Goal: Task Accomplishment & Management: Use online tool/utility

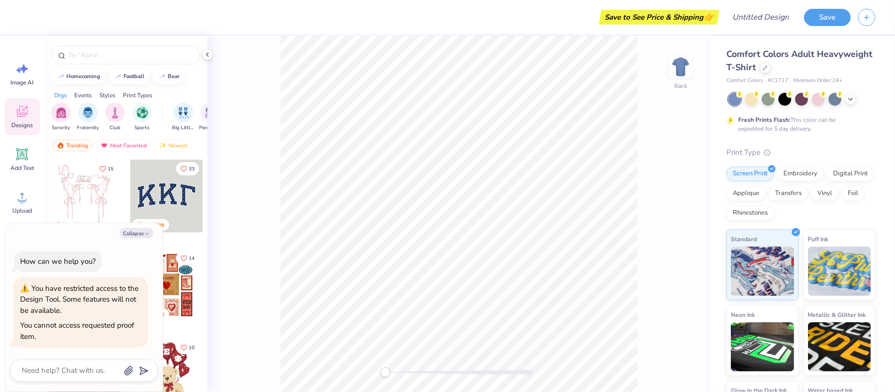
type textarea "x"
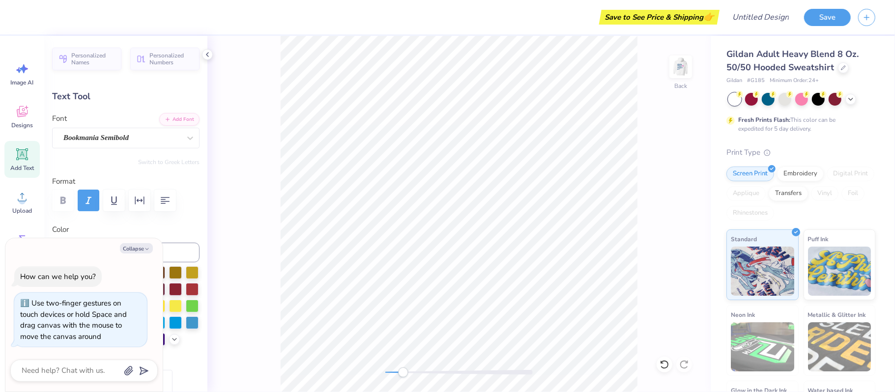
type textarea "x"
type textarea "Alpha Theta"
type textarea "x"
type textarea "Alpha Theta"
type textarea "x"
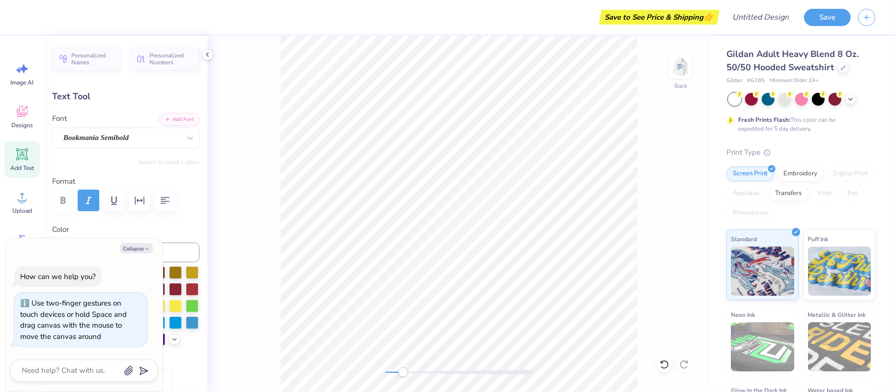
type textarea "Alp"
type textarea "x"
type textarea "Al"
type textarea "x"
type textarea "A"
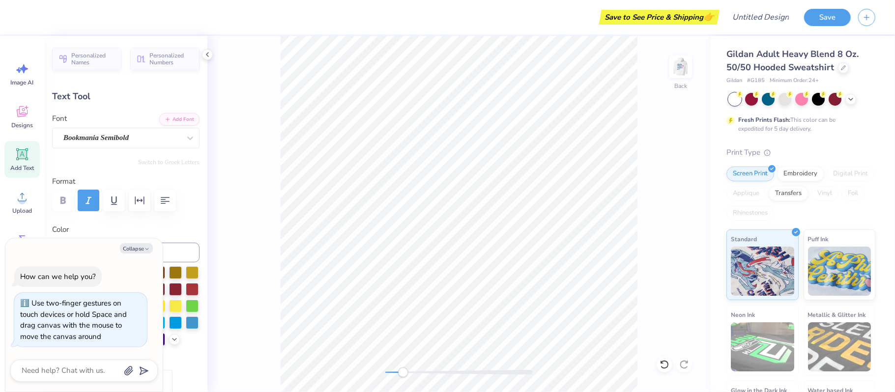
type textarea "x"
type textarea "m"
type textarea "x"
type textarea "ment"
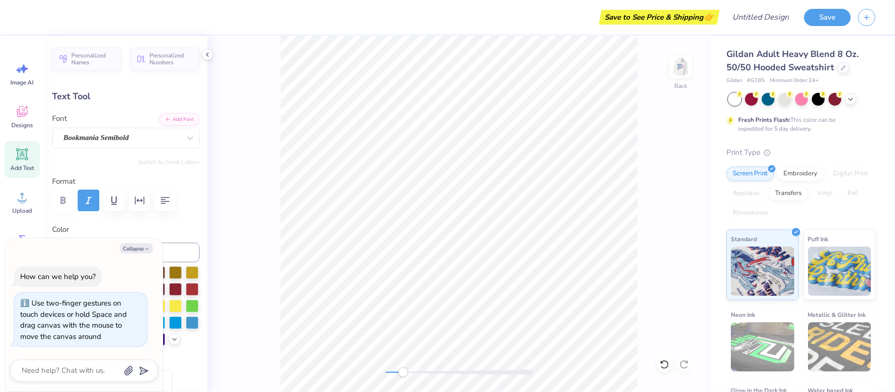
type textarea "x"
type textarea "mental"
type textarea "x"
type textarea "mental"
type textarea "x"
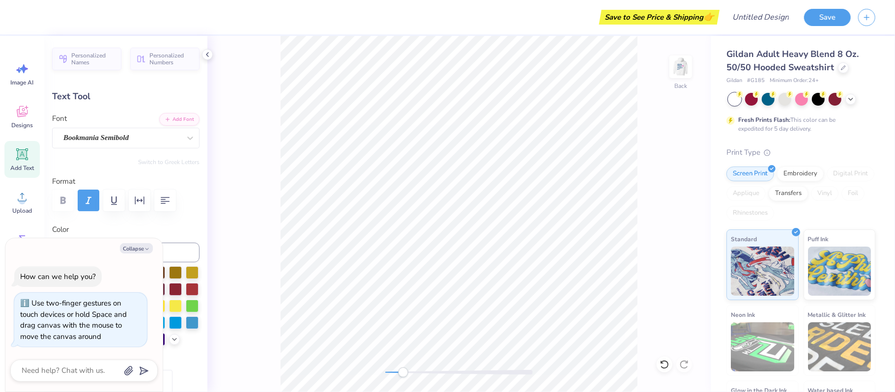
type textarea "mental h"
type textarea "x"
type textarea "mental he"
type textarea "x"
type textarea "mental hea"
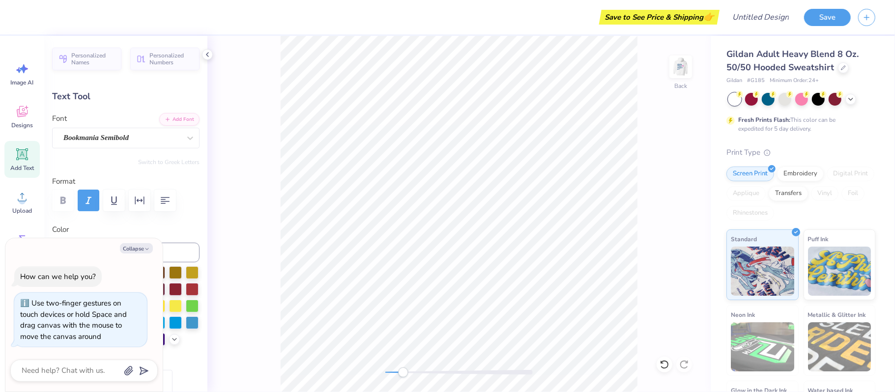
type textarea "x"
type textarea "mental heal"
type textarea "x"
type textarea "mental health"
type textarea "x"
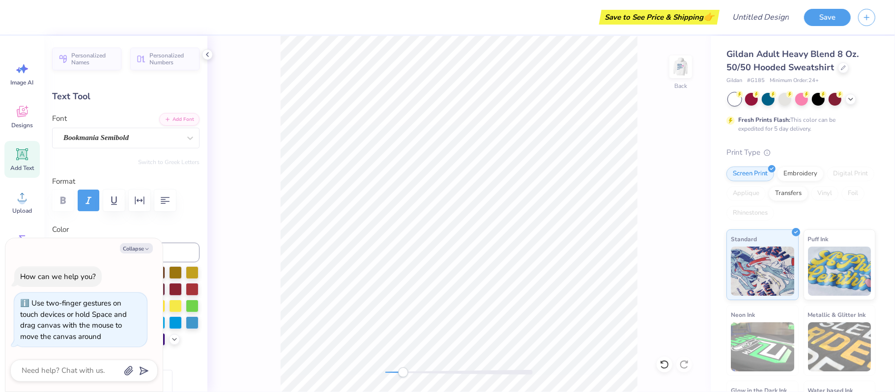
type textarea "mental health"
type textarea "x"
type textarea "mental health ma"
type textarea "x"
type textarea "mental health mat"
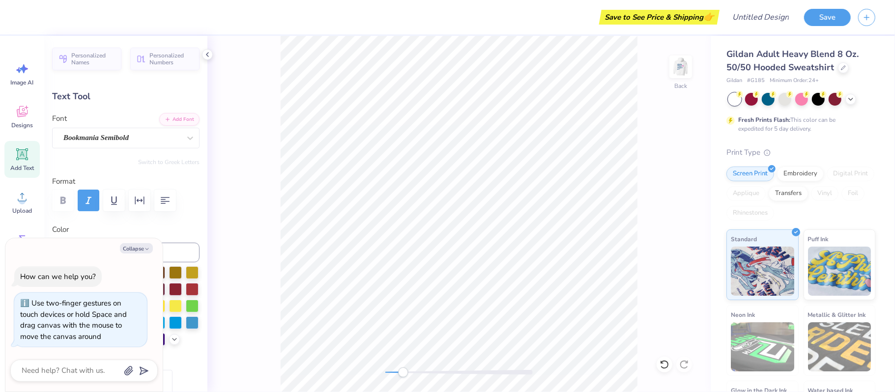
type textarea "x"
type textarea "mental health matt"
type textarea "x"
type textarea "mental health matter"
type textarea "x"
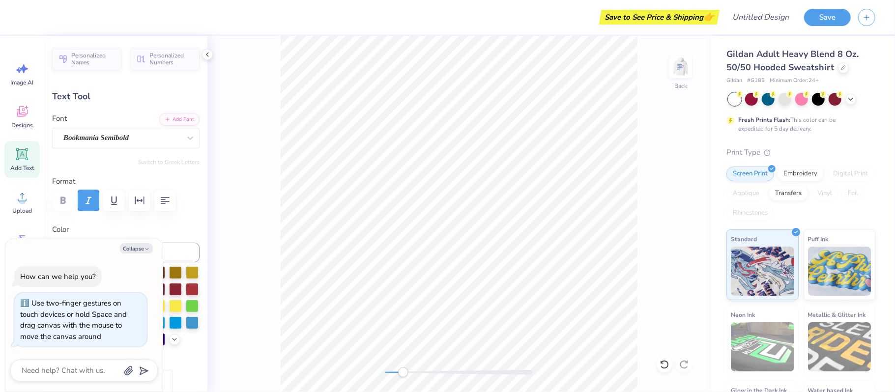
scroll to position [0, 4]
type textarea "mental health matters"
type textarea "x"
type input "9.98"
type input "0.72"
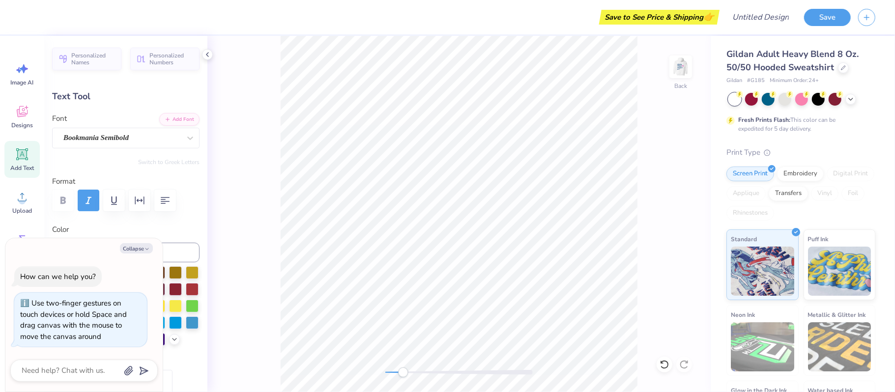
type input "3.46"
type textarea "x"
type input "9.45"
type input "0.69"
type input "3.50"
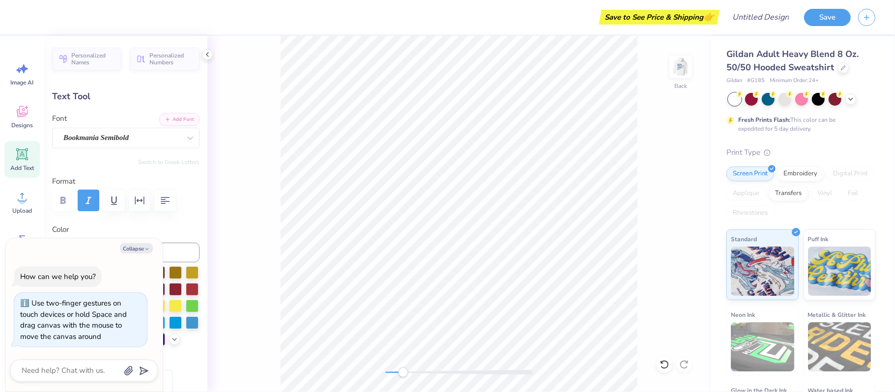
type textarea "x"
type input "8.63"
type input "0.63"
type input "3.56"
click at [656, 180] on div "Back" at bounding box center [458, 214] width 503 height 356
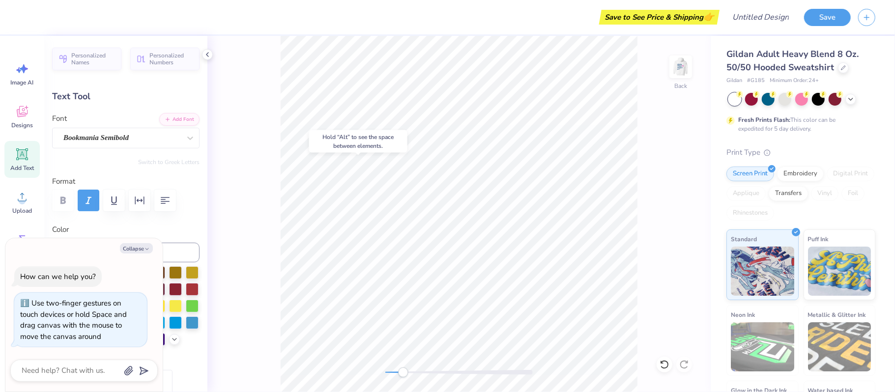
click at [656, 202] on div "Back" at bounding box center [458, 214] width 503 height 356
type textarea "x"
type input "3.40"
type textarea "x"
type input "7.82"
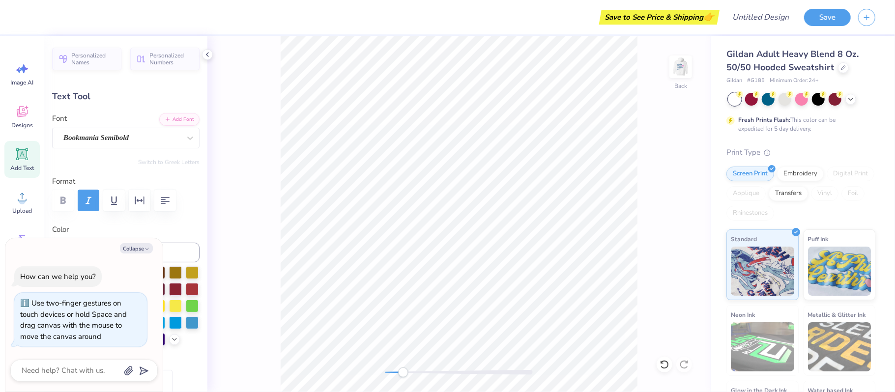
type input "0.57"
type input "3.45"
click at [679, 75] on img at bounding box center [680, 66] width 39 height 39
type textarea "x"
type input "9.22"
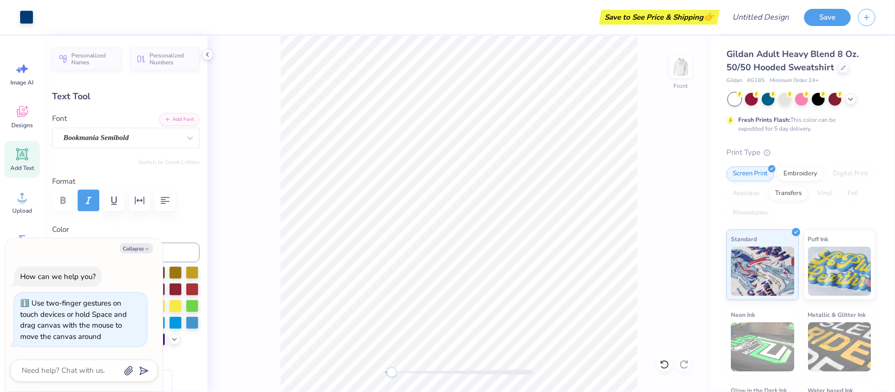
type input "2.78"
type input "11.79"
type textarea "x"
type input "8.44"
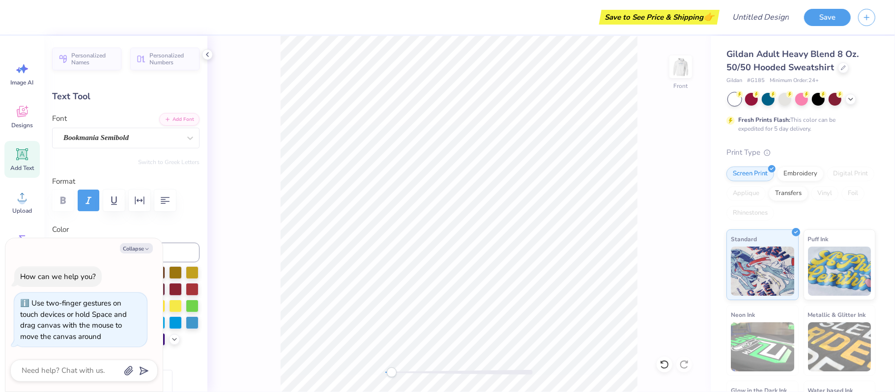
type input "2.82"
type input "6.16"
type textarea "x"
type textarea "ph"
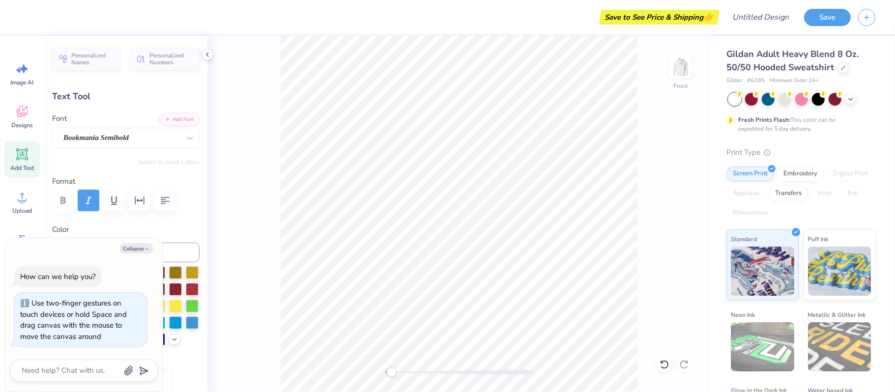
type textarea "x"
type textarea "p"
type textarea "x"
type textarea "pn"
type textarea "x"
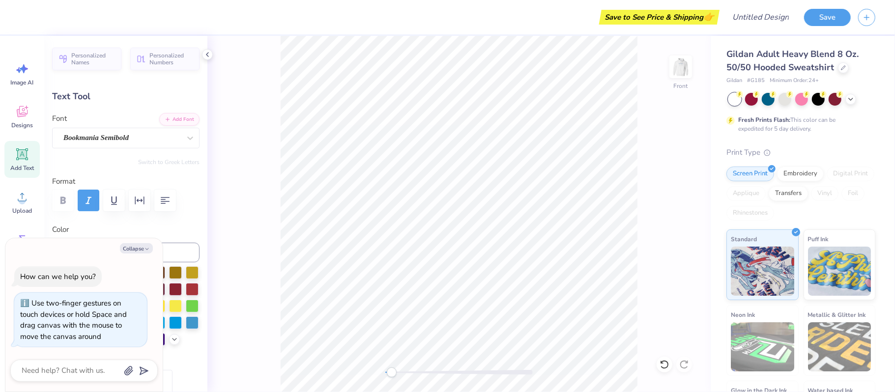
type textarea "pnh"
type textarea "x"
type input "7.93"
type input "2.31"
type input "8.98"
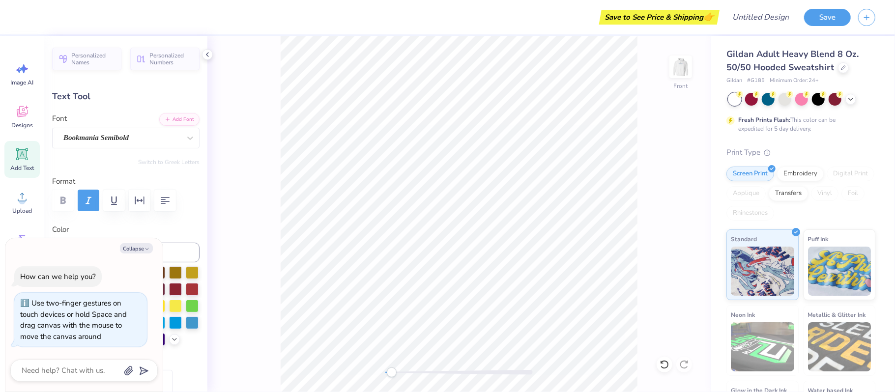
type textarea "x"
type textarea "p"
type textarea "x"
type textarea "psi"
type textarea "x"
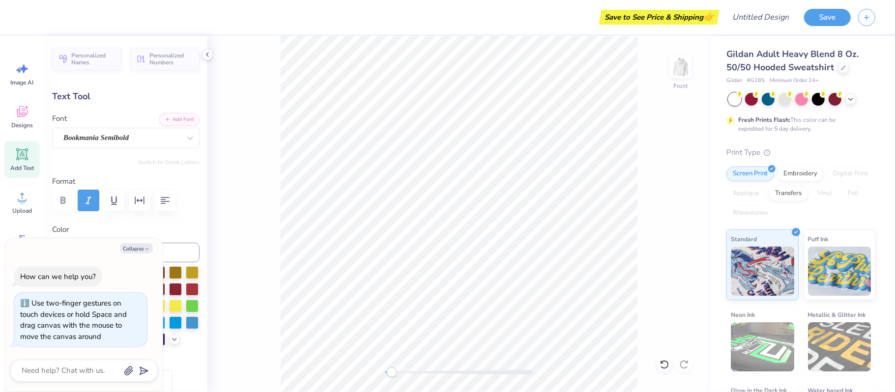
type input "9.22"
type input "2.78"
type input "11.79"
type textarea "x"
type textarea "al"
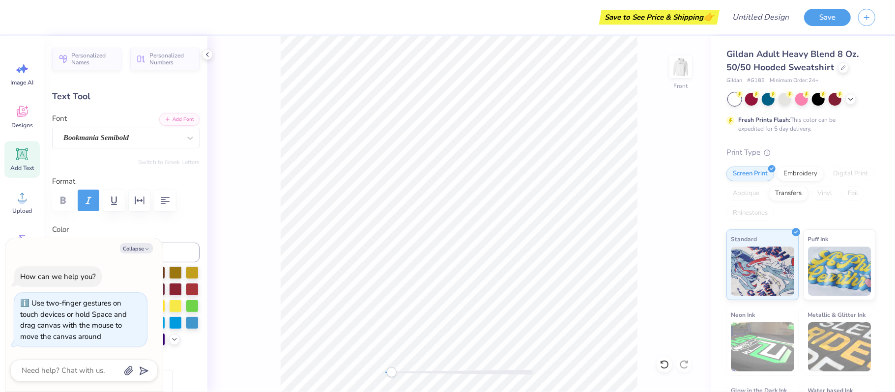
type textarea "x"
type textarea "alph"
type textarea "x"
type textarea "alpha"
type textarea "x"
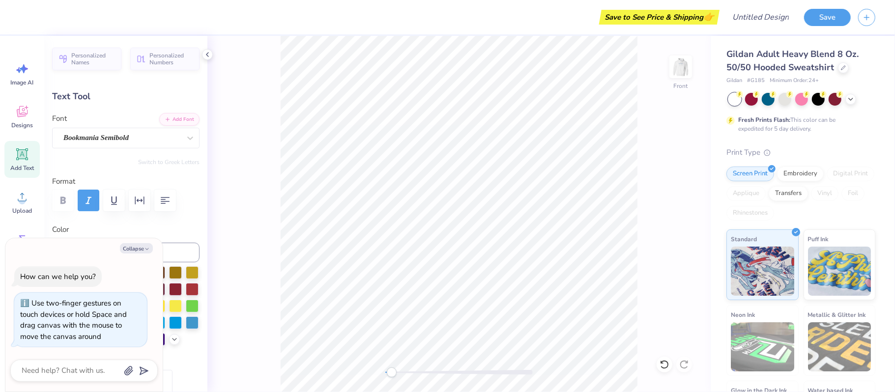
type input "4.55"
type input "2.76"
type input "8.76"
type textarea "x"
type input "5.62"
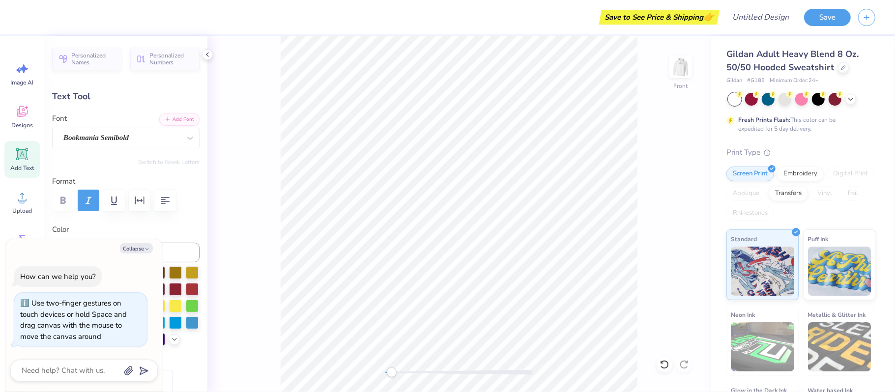
type input "2.82"
type input "6.16"
type textarea "x"
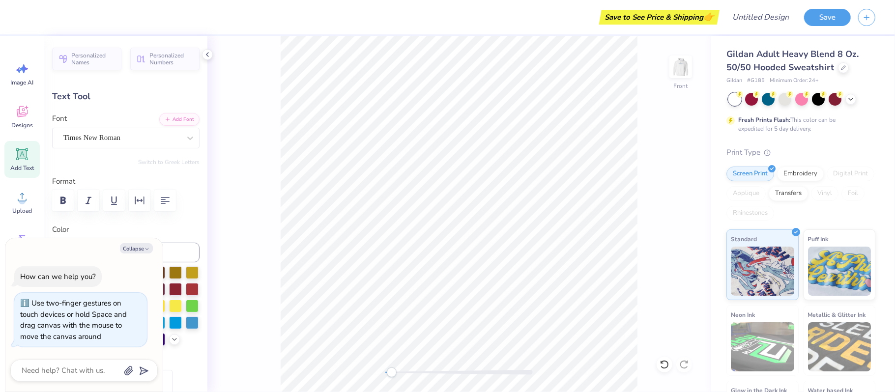
type textarea "A"
type textarea "x"
paste textarea "Ψ"
type textarea "AΨ"
type textarea "x"
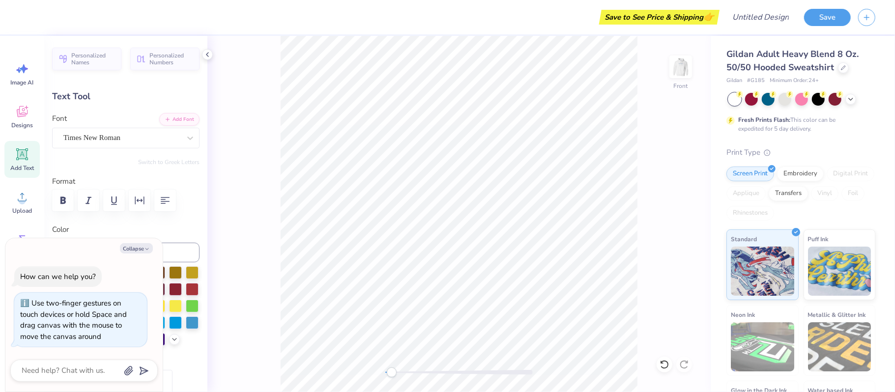
type textarea "AΨ"
type textarea "x"
type textarea "Ψ"
type textarea "x"
type textarea "Ψ"
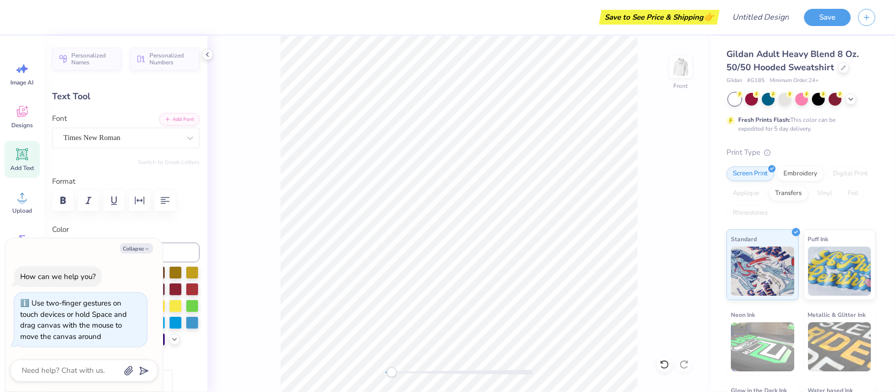
type textarea "x"
type textarea "ΨA"
type textarea "x"
type input "4.55"
type input "2.76"
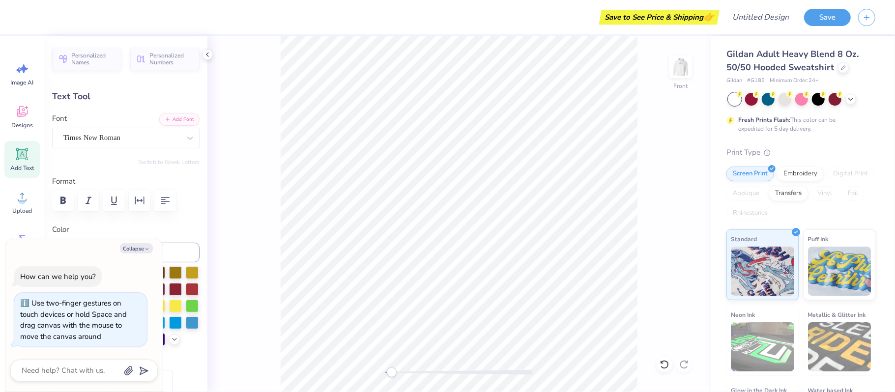
type input "8.76"
type textarea "x"
type input "1.52"
type input "0.78"
type input "9.69"
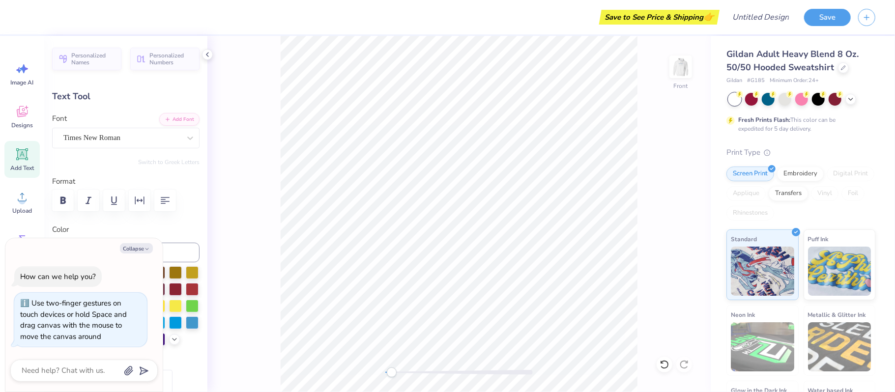
type textarea "x"
type textarea "A"
paste textarea "Ψ"
type textarea "x"
type textarea "ΨA"
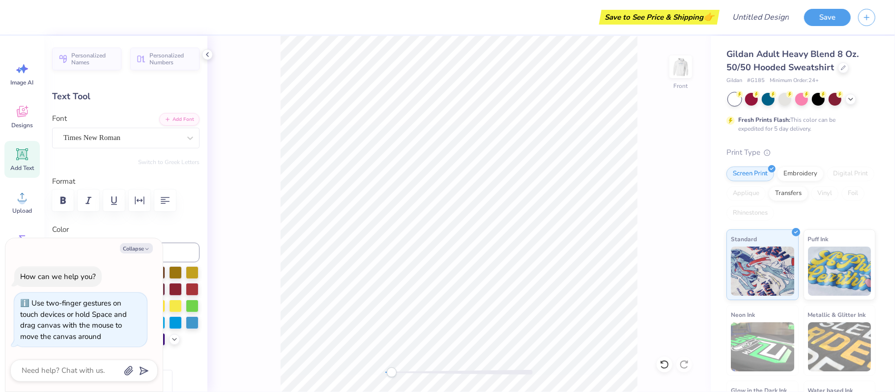
click at [645, 197] on div "Front" at bounding box center [458, 214] width 503 height 356
type textarea "x"
type textarea "A"
type textarea "x"
paste textarea "Ψ"
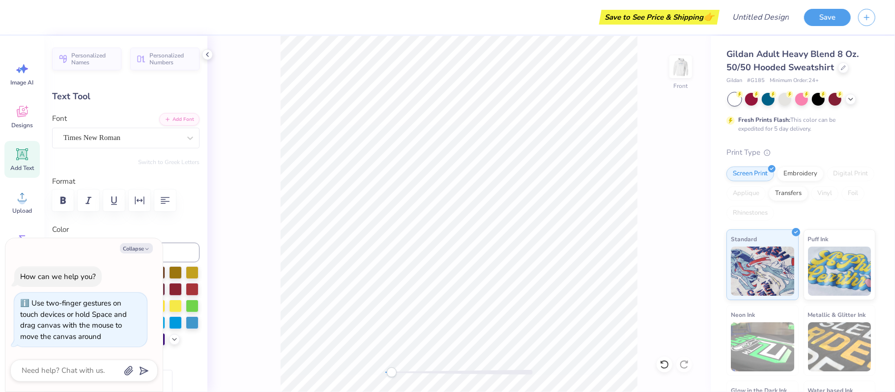
type textarea "ΨA"
type textarea "x"
type textarea "ΨA"
type textarea "x"
type textarea "A"
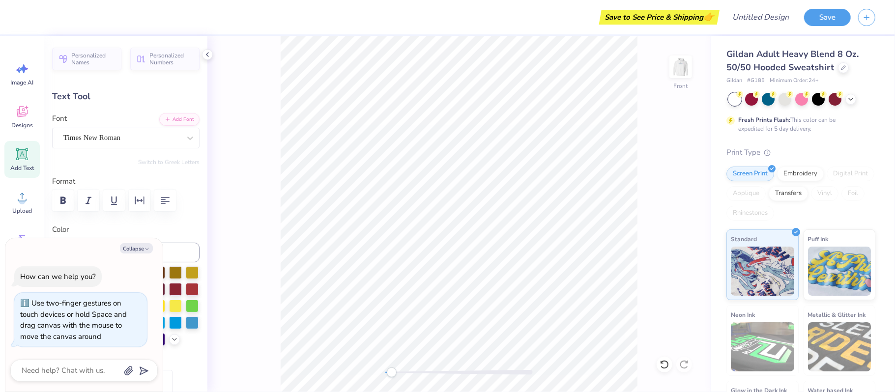
type textarea "x"
type input "5.62"
type input "2.82"
type input "6.16"
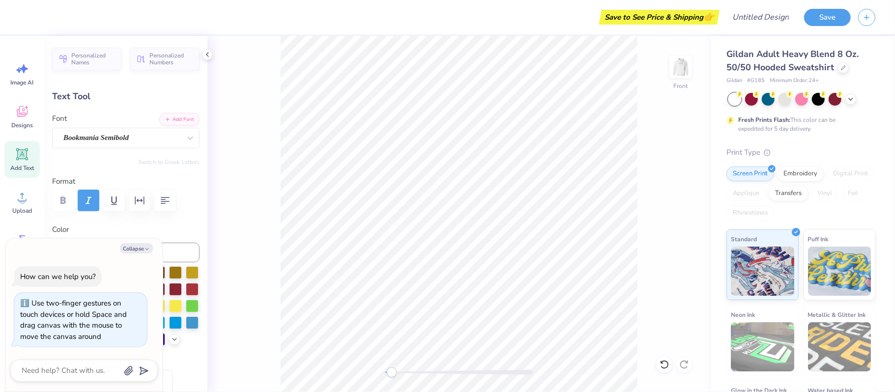
type textarea "x"
type textarea "pn"
type textarea "x"
type textarea "pnor"
type textarea "x"
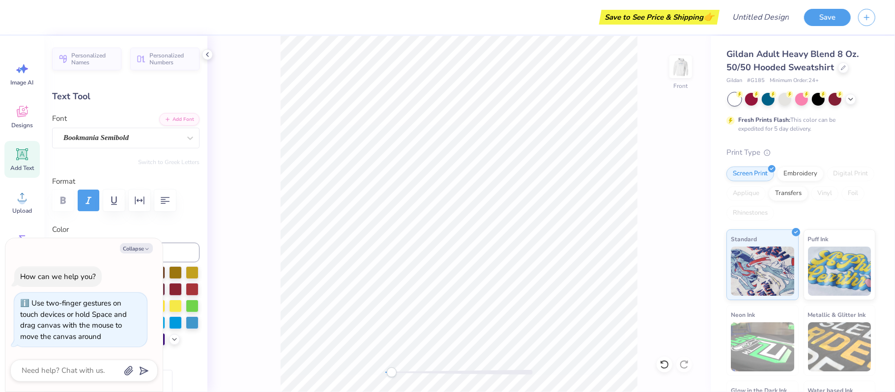
type textarea "pnorth"
type textarea "x"
type textarea "pnor"
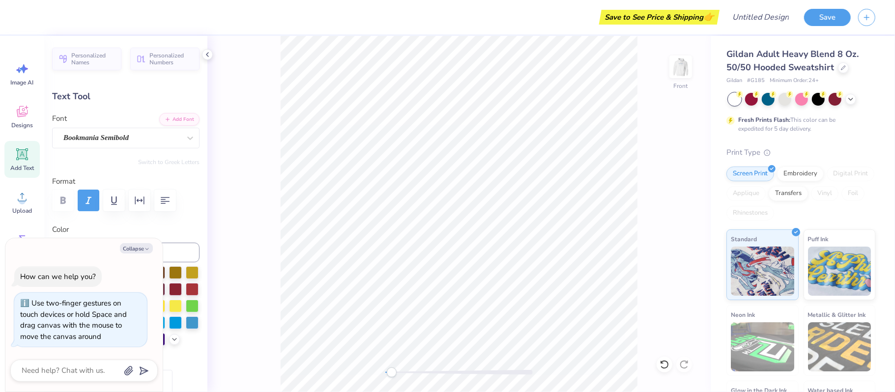
type textarea "x"
type textarea "pno"
type textarea "x"
type textarea "pn"
type textarea "x"
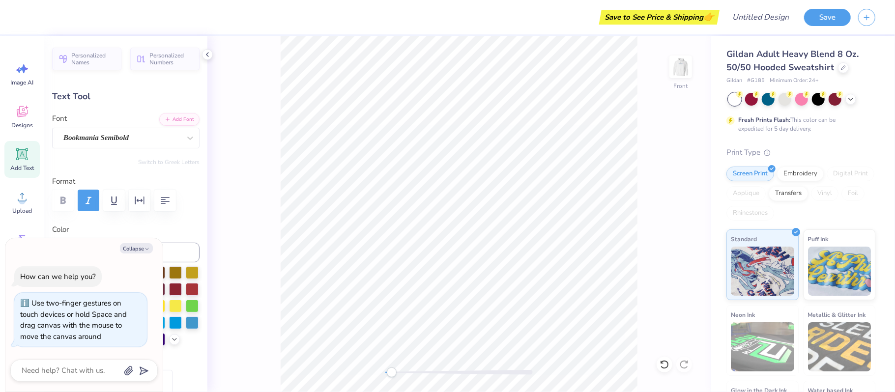
type textarea "pnh"
type textarea "x"
type input "4.55"
type input "2.76"
type input "8.76"
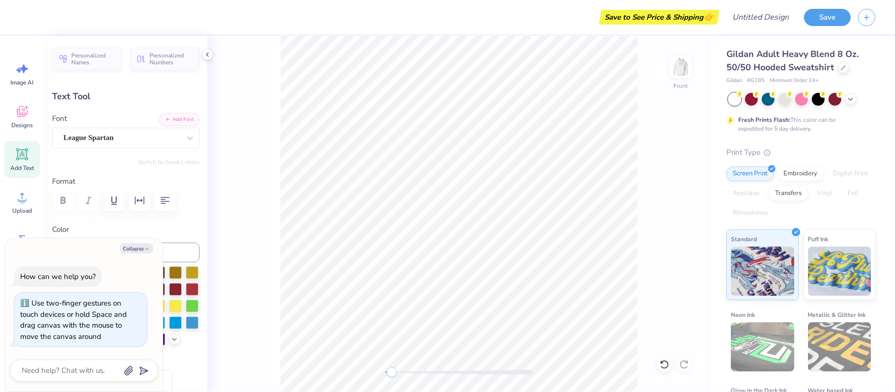
type textarea "x"
type textarea "202"
type textarea "x"
type textarea "2025-"
type textarea "x"
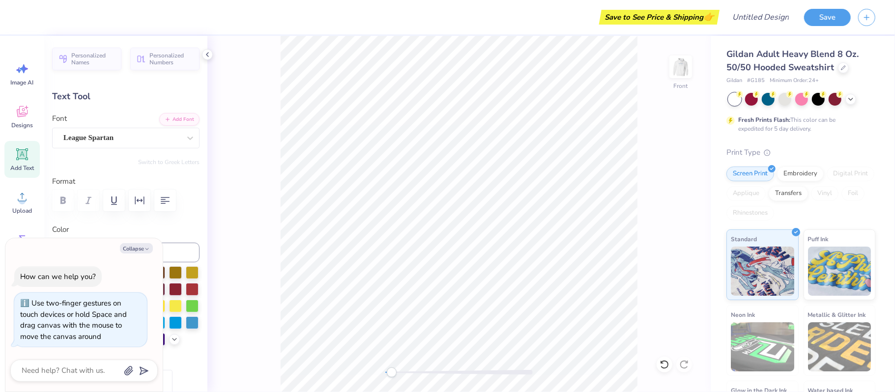
type textarea "2025-202"
type textarea "x"
type textarea "2025-2026"
type textarea "x"
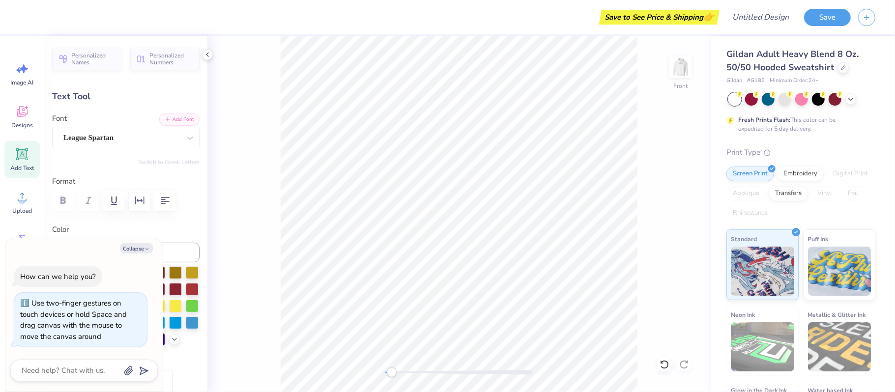
type input "4.44"
type input "15.33"
type textarea "x"
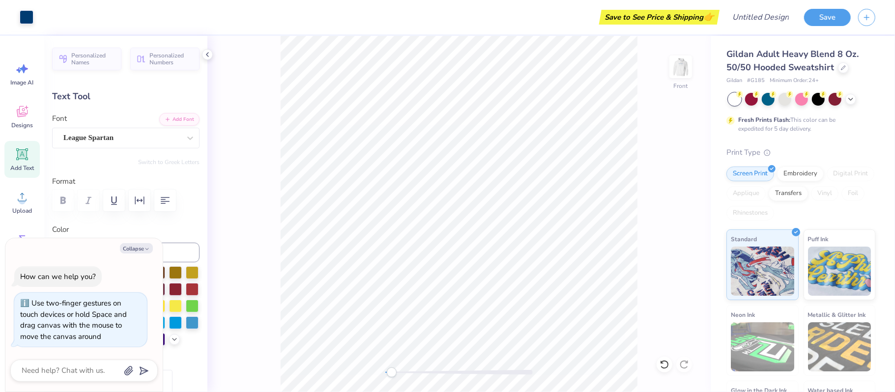
type input "4.07"
type input "16.10"
click at [674, 202] on div "Front" at bounding box center [458, 214] width 503 height 356
type textarea "x"
type input "15.44"
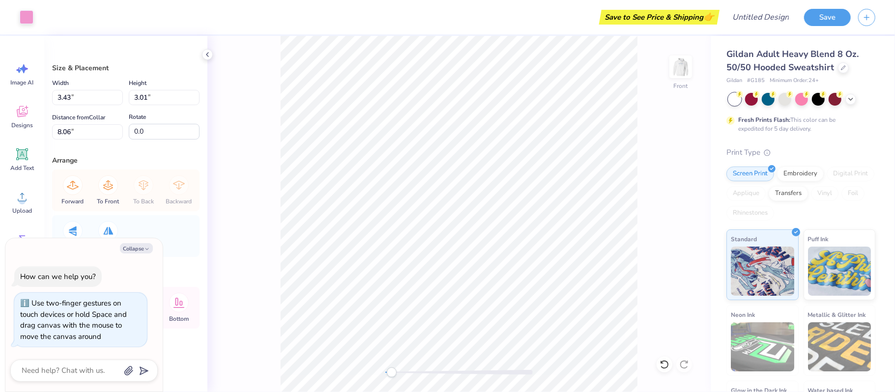
click at [638, 211] on div "Front" at bounding box center [458, 214] width 503 height 356
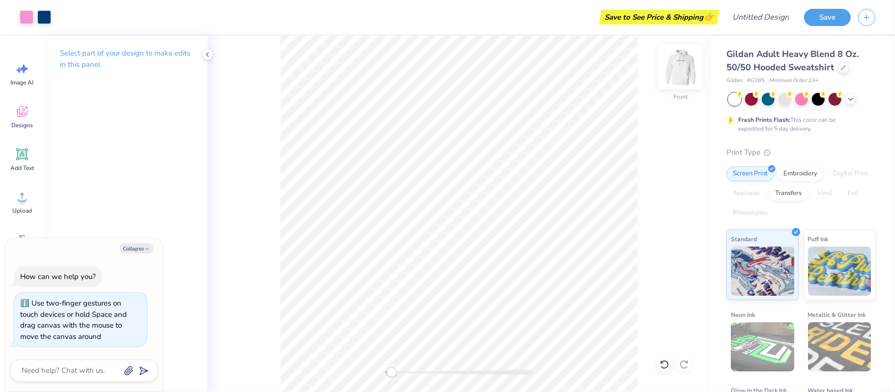
click at [677, 69] on img at bounding box center [680, 66] width 39 height 39
click at [677, 69] on img at bounding box center [681, 67] width 20 height 20
click at [812, 18] on button "Save" at bounding box center [827, 15] width 47 height 17
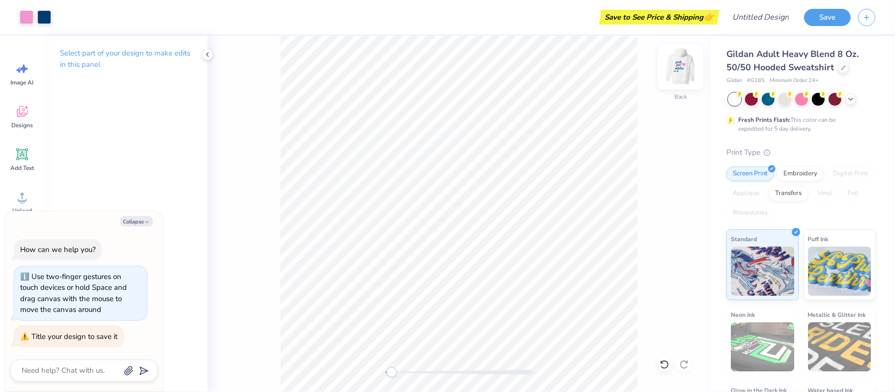
click at [680, 64] on img at bounding box center [680, 66] width 39 height 39
click at [19, 173] on div "Add Text" at bounding box center [21, 159] width 35 height 37
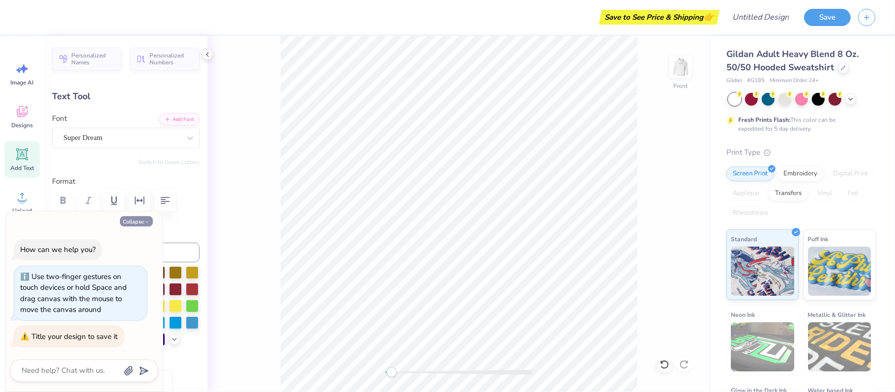
click at [125, 218] on button "Collapse" at bounding box center [136, 221] width 33 height 10
type textarea "x"
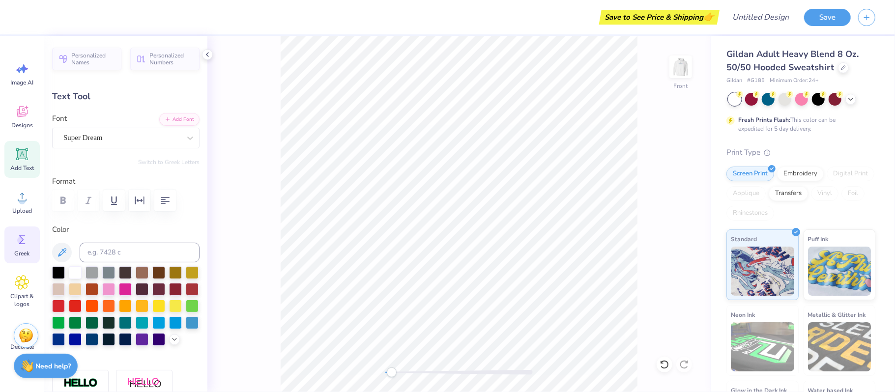
click at [16, 251] on span "Greek" at bounding box center [22, 254] width 15 height 8
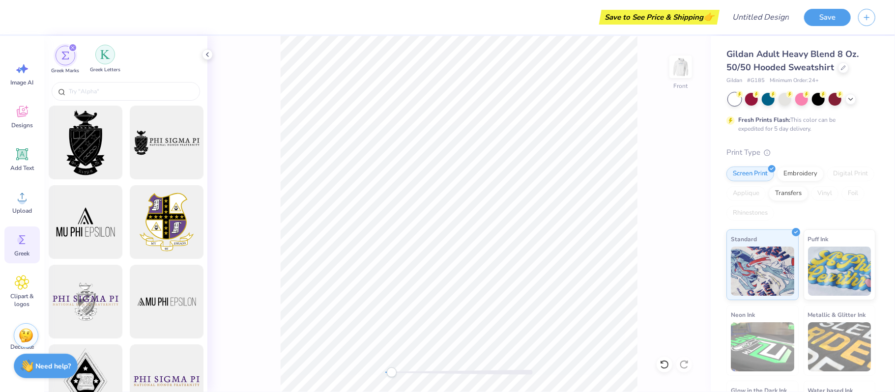
click at [100, 53] on img "filter for Greek Letters" at bounding box center [105, 55] width 10 height 10
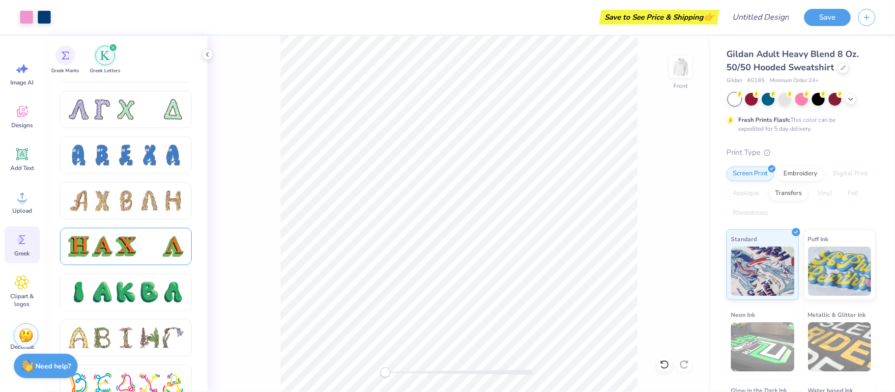
scroll to position [952, 0]
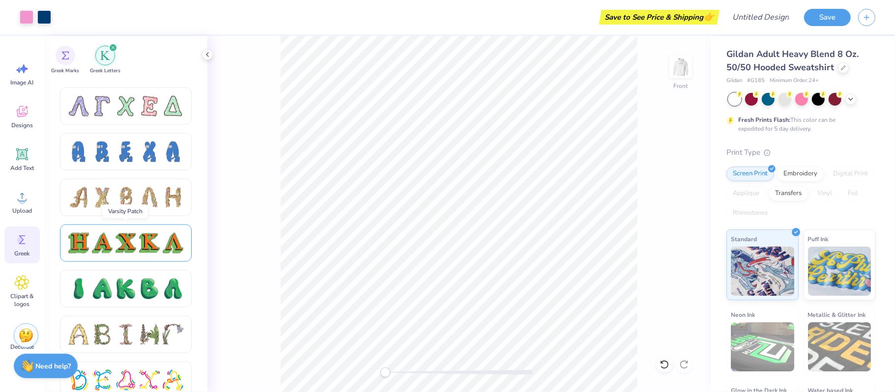
click at [145, 243] on div at bounding box center [149, 243] width 21 height 21
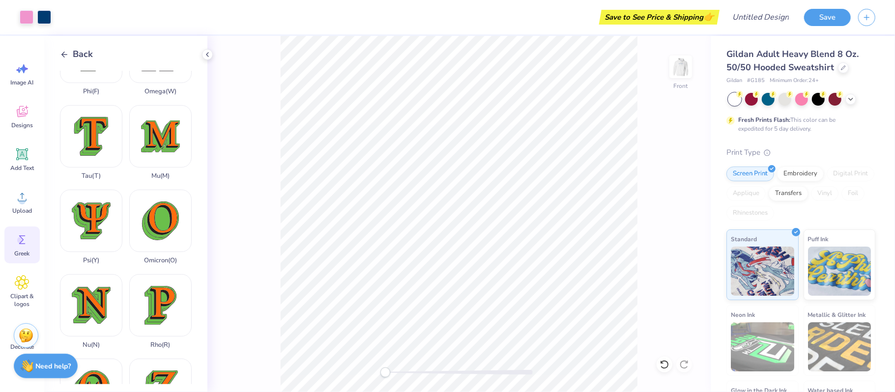
scroll to position [559, 0]
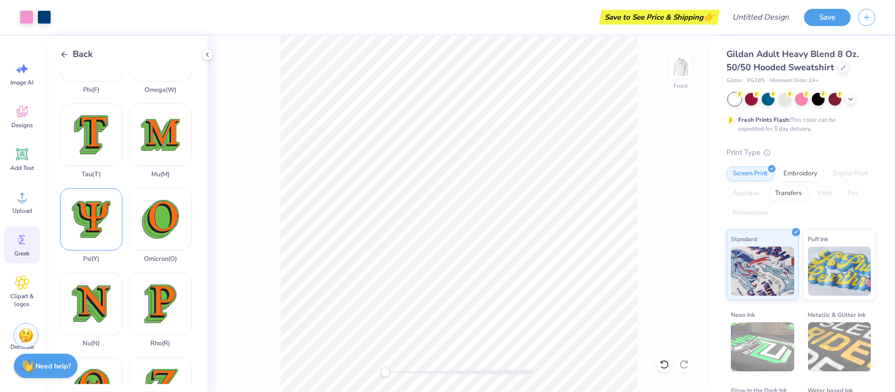
click at [101, 220] on div "Psi ( Y )" at bounding box center [91, 225] width 62 height 75
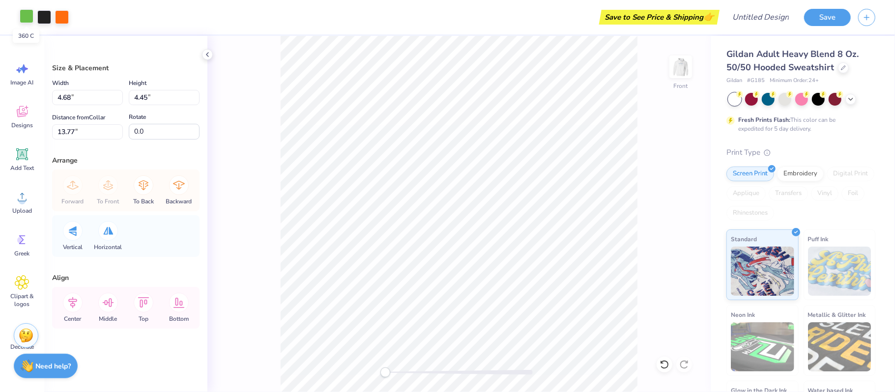
click at [23, 17] on div at bounding box center [27, 16] width 14 height 14
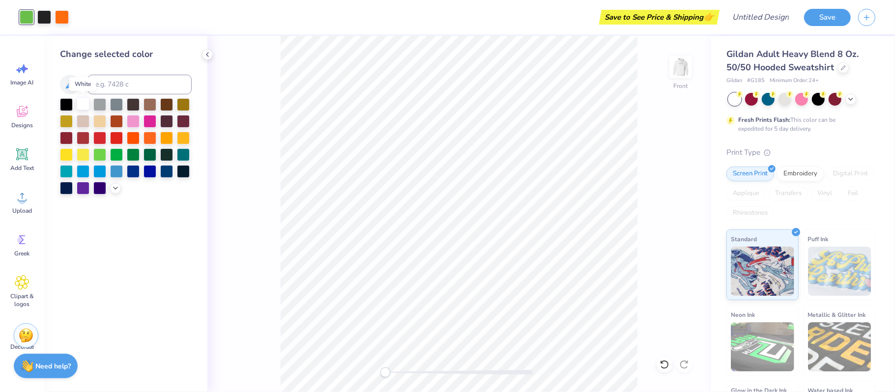
click at [80, 102] on div at bounding box center [83, 103] width 13 height 13
click at [49, 20] on div at bounding box center [44, 16] width 14 height 14
click at [63, 22] on div at bounding box center [62, 16] width 14 height 14
click at [134, 121] on div at bounding box center [133, 120] width 13 height 13
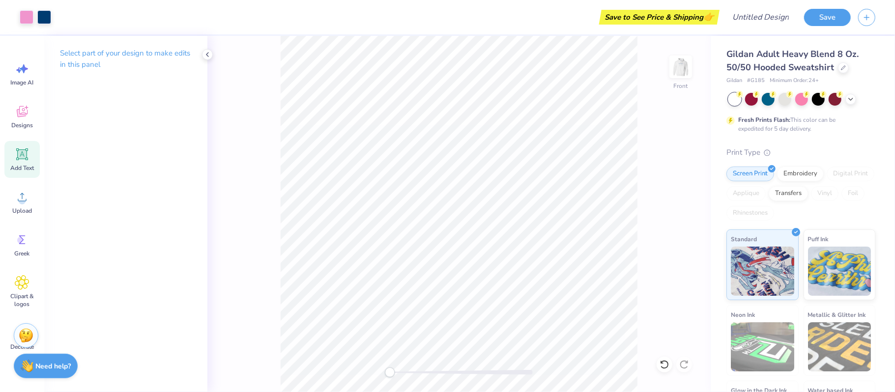
click at [19, 162] on div "Add Text" at bounding box center [21, 159] width 35 height 37
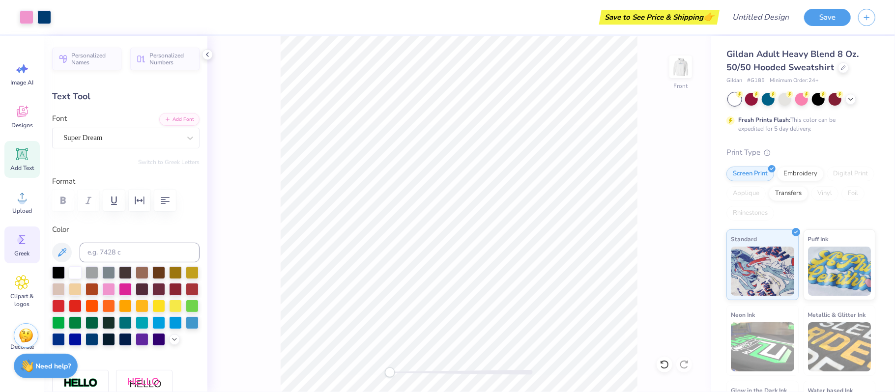
click at [30, 240] on div "Greek" at bounding box center [21, 244] width 35 height 37
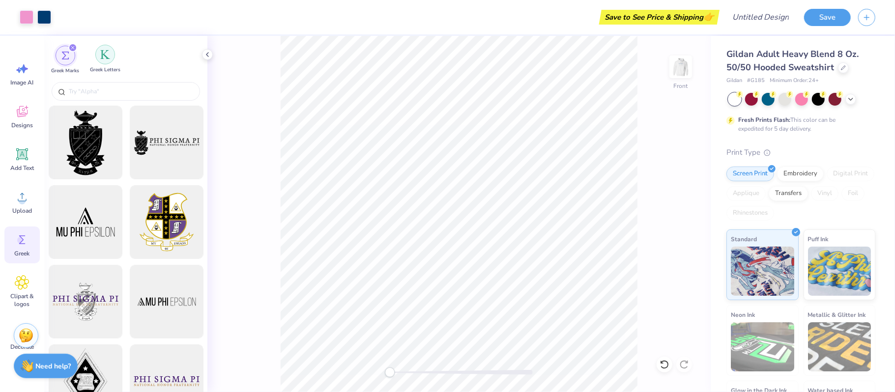
click at [105, 51] on img "filter for Greek Letters" at bounding box center [105, 55] width 10 height 10
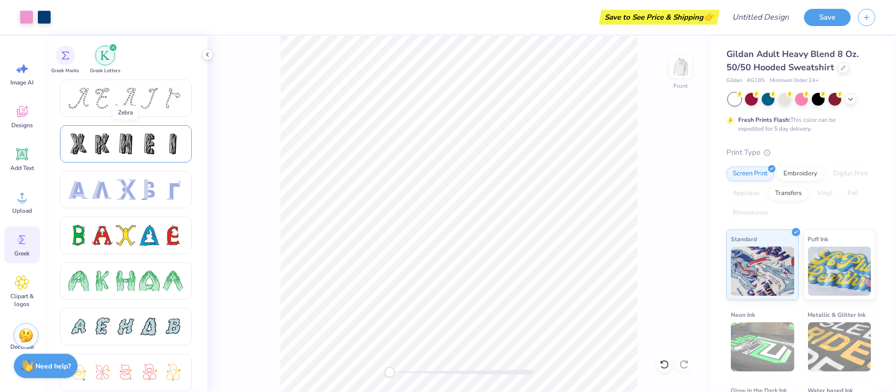
click at [129, 161] on div at bounding box center [126, 143] width 132 height 37
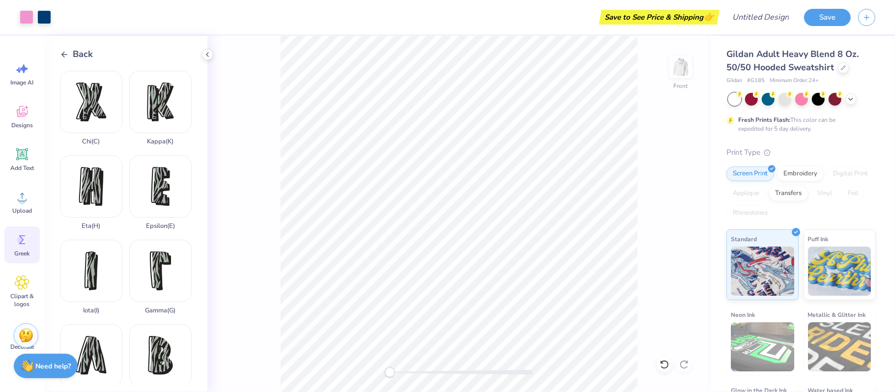
click at [66, 48] on div "Back" at bounding box center [76, 54] width 33 height 13
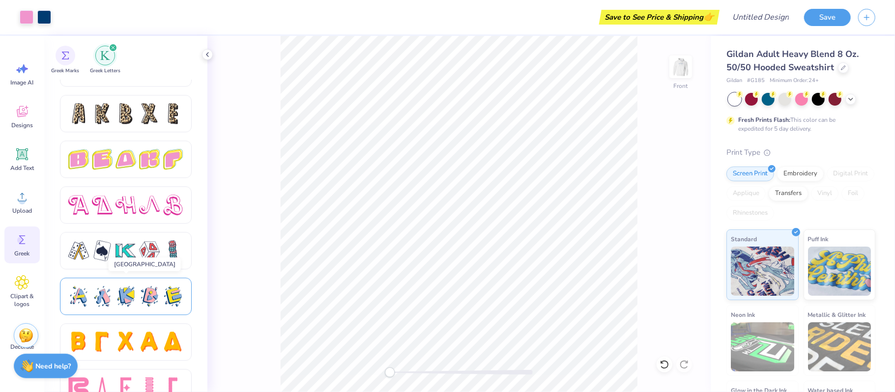
scroll to position [1651, 0]
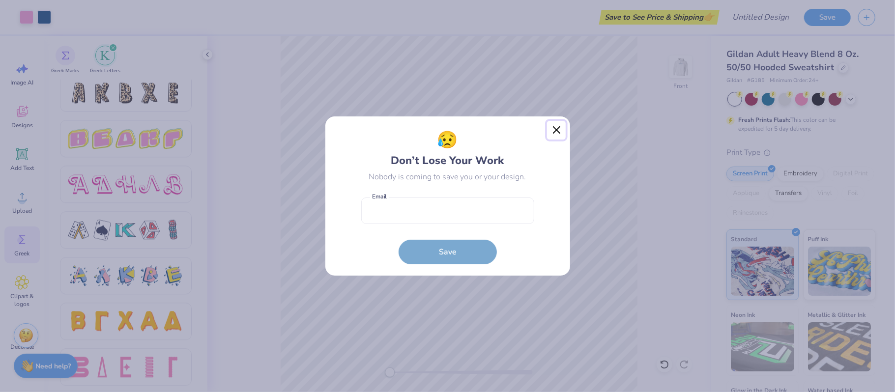
click at [553, 126] on button "Close" at bounding box center [556, 130] width 19 height 19
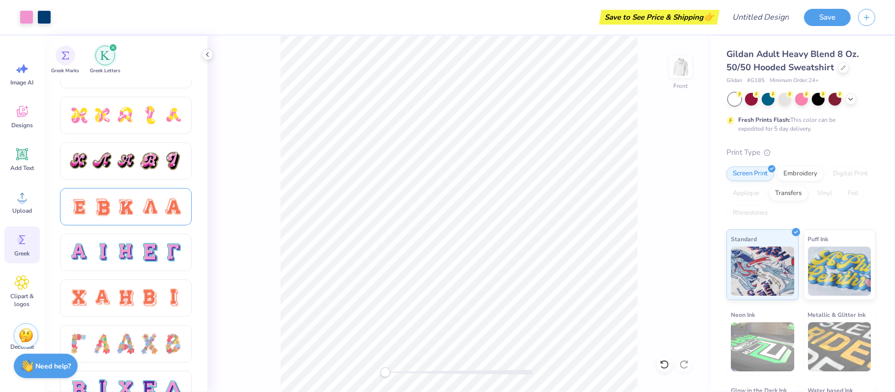
scroll to position [532, 0]
click at [103, 267] on div at bounding box center [126, 251] width 132 height 37
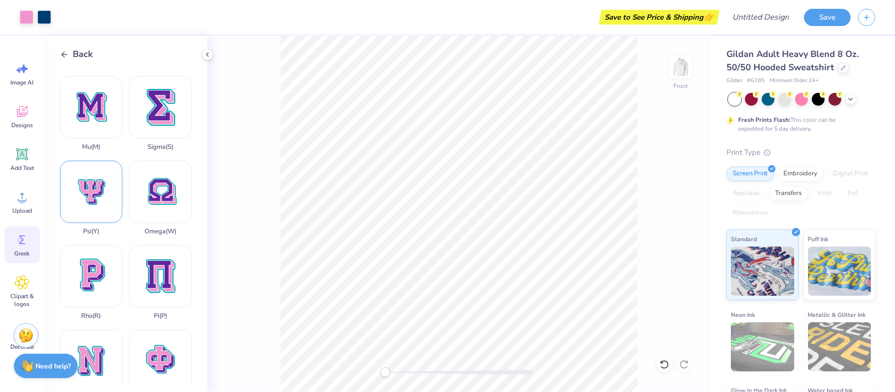
scroll to position [418, 0]
click at [103, 191] on div "Psi ( Y )" at bounding box center [91, 197] width 62 height 75
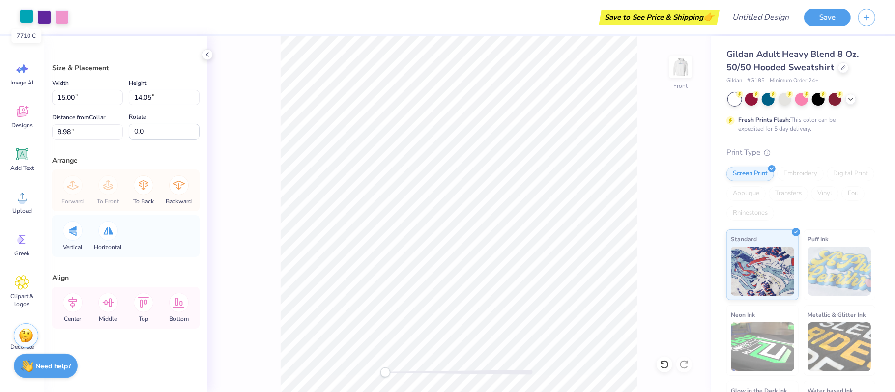
click at [33, 11] on div at bounding box center [27, 16] width 14 height 14
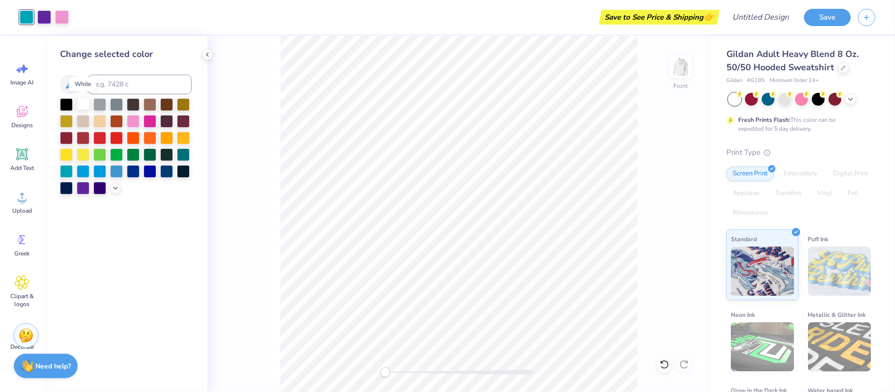
click at [78, 105] on div at bounding box center [83, 103] width 13 height 13
click at [46, 18] on div at bounding box center [44, 16] width 14 height 14
click at [80, 102] on div at bounding box center [83, 103] width 13 height 13
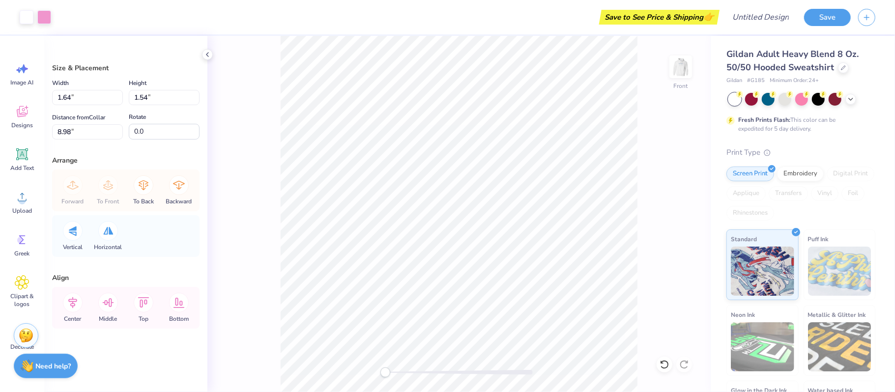
type input "1.64"
type input "1.54"
type input "1.15"
type input "1.08"
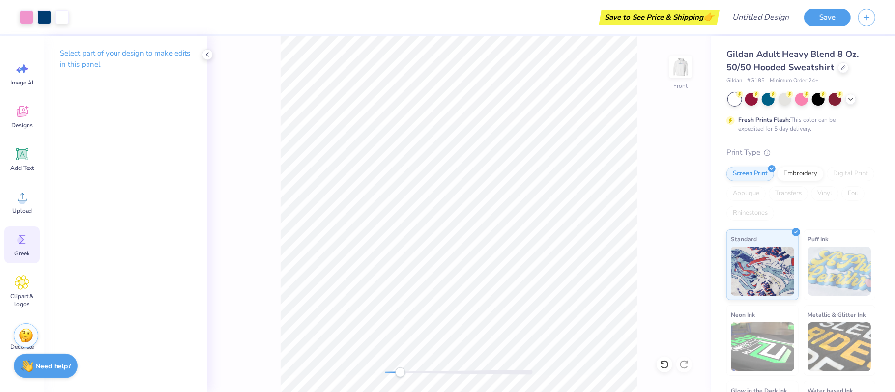
click at [14, 242] on div "Greek" at bounding box center [21, 244] width 35 height 37
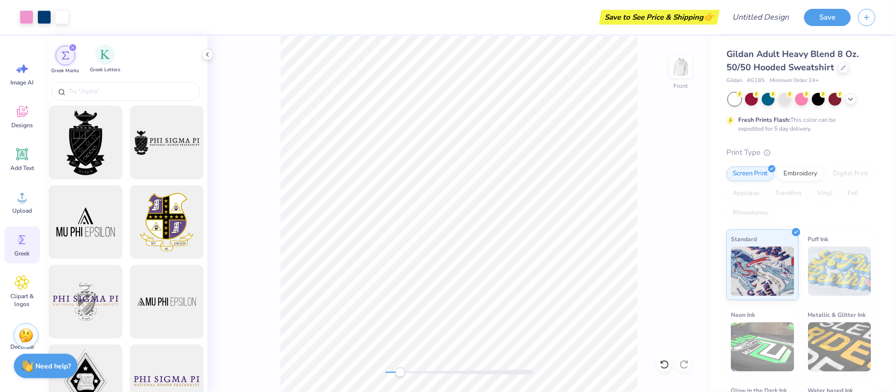
click at [96, 66] on span "Greek Letters" at bounding box center [105, 69] width 30 height 7
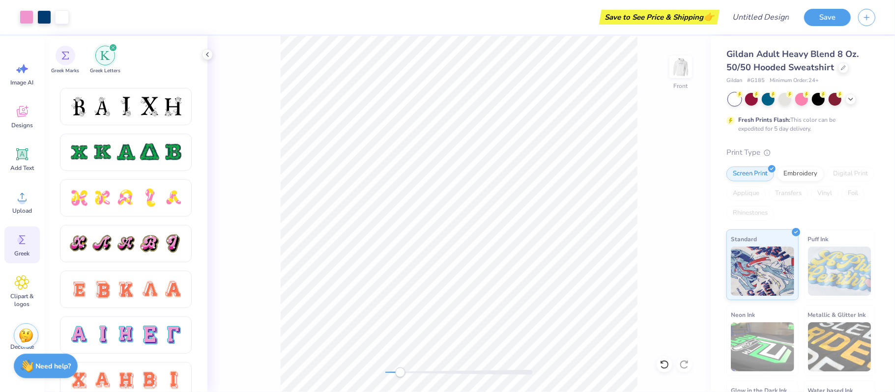
scroll to position [465, 0]
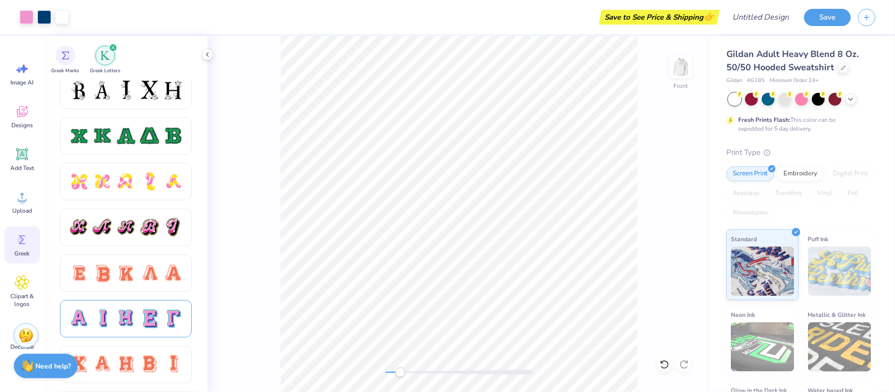
click at [102, 311] on div at bounding box center [102, 319] width 21 height 21
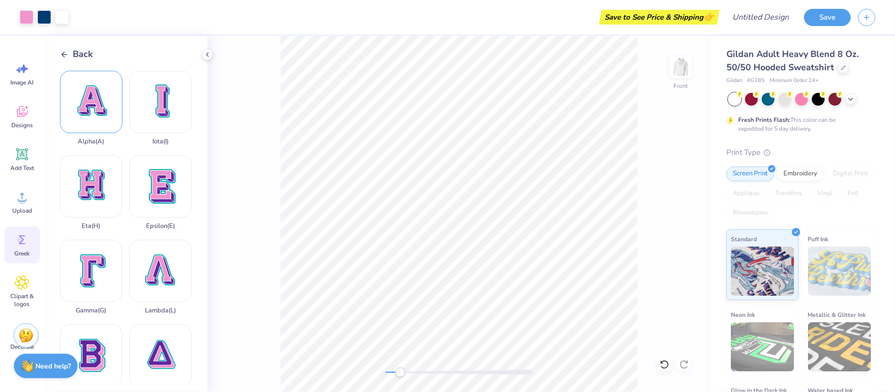
click at [77, 99] on div "Alpha ( A )" at bounding box center [91, 108] width 62 height 75
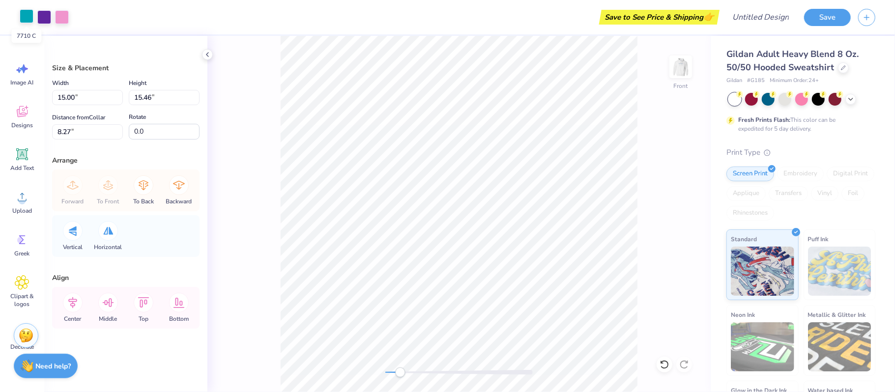
click at [22, 17] on div at bounding box center [27, 16] width 14 height 14
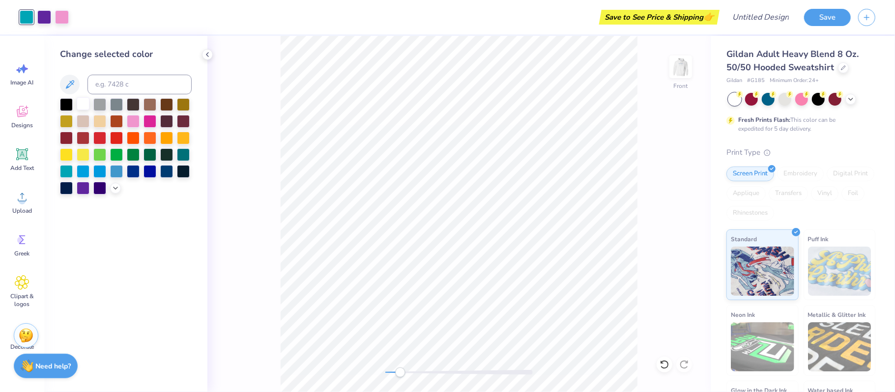
click at [78, 106] on div at bounding box center [83, 103] width 13 height 13
click at [45, 20] on div at bounding box center [44, 16] width 14 height 14
click at [83, 105] on div at bounding box center [83, 103] width 13 height 13
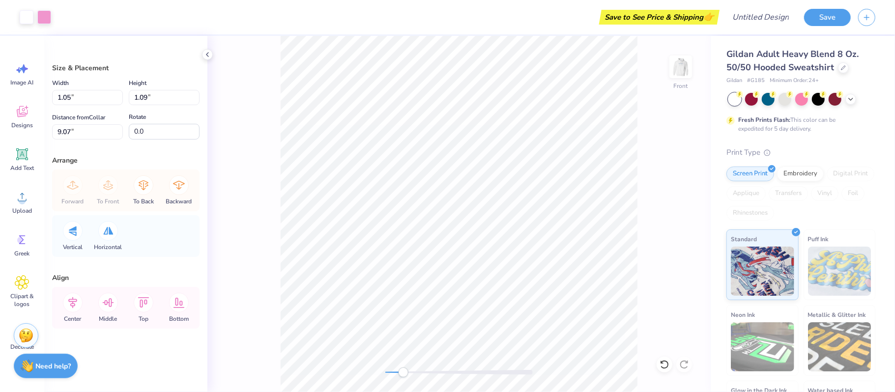
type input "1.15"
type input "1.08"
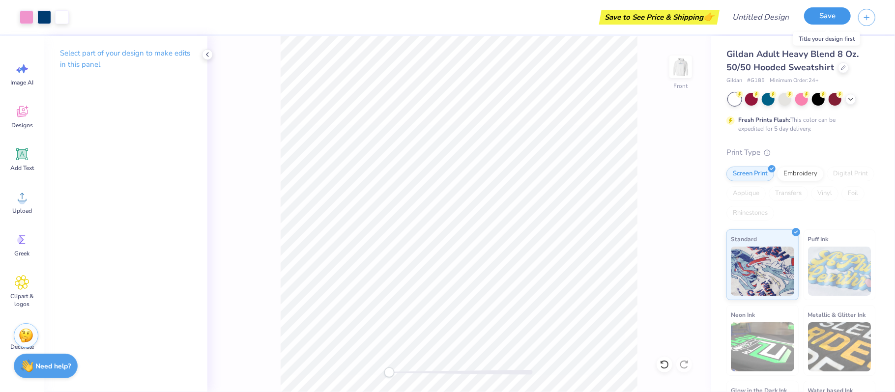
click at [818, 15] on button "Save" at bounding box center [827, 15] width 47 height 17
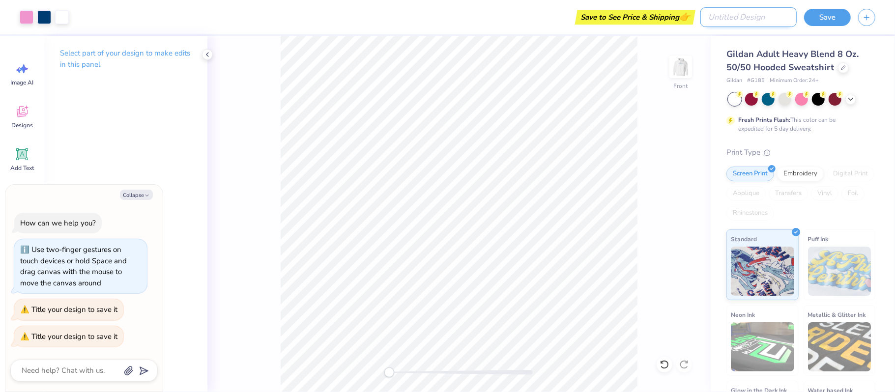
click at [762, 13] on input "Design Title" at bounding box center [748, 17] width 96 height 20
type textarea "x"
type input "p"
type textarea "x"
type input "ps"
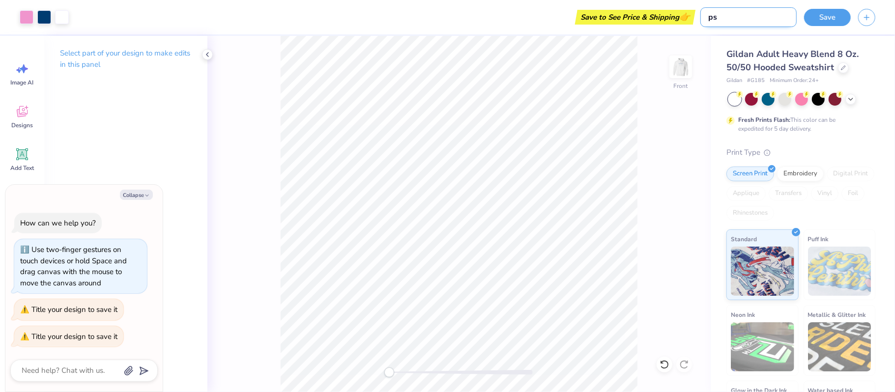
type textarea "x"
type input "psi"
type textarea "x"
type input "psi"
type textarea "x"
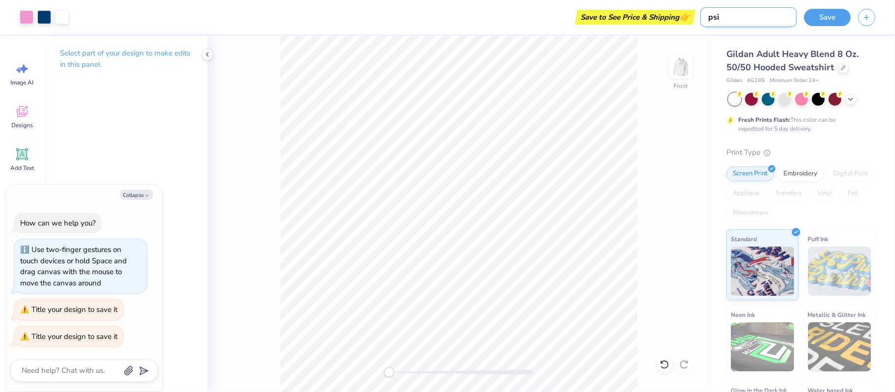
type input "psi a"
type textarea "x"
type input "psi al"
type textarea "x"
type input "psi alp"
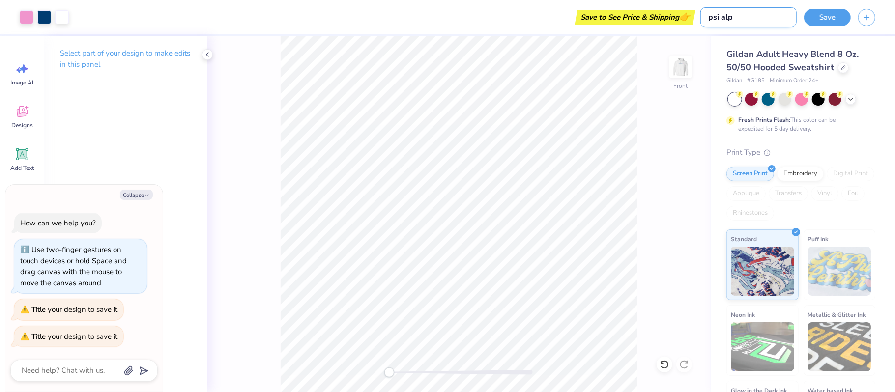
type textarea "x"
click at [821, 15] on button "Save" at bounding box center [827, 15] width 47 height 17
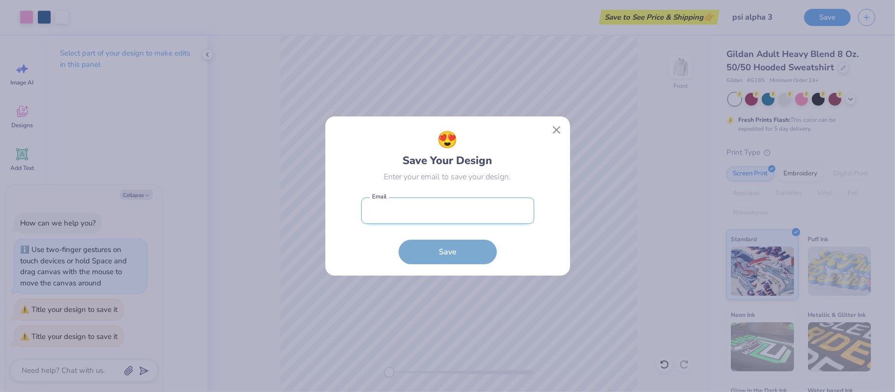
click at [444, 220] on input "email" at bounding box center [447, 211] width 173 height 27
click at [442, 261] on button "Save" at bounding box center [447, 249] width 98 height 25
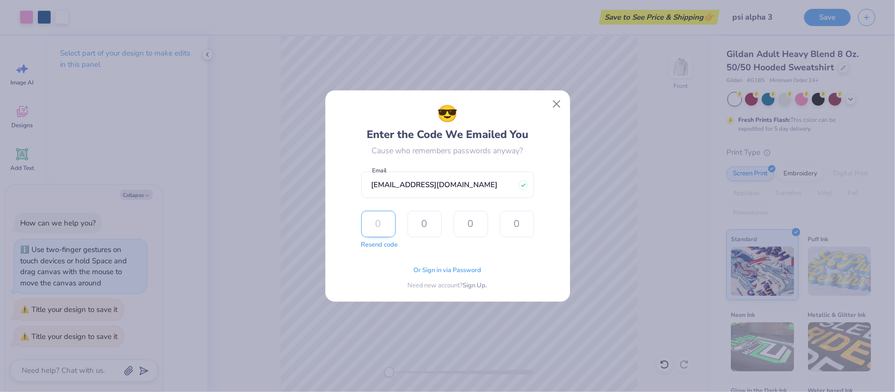
click at [375, 224] on input "text" at bounding box center [378, 224] width 34 height 27
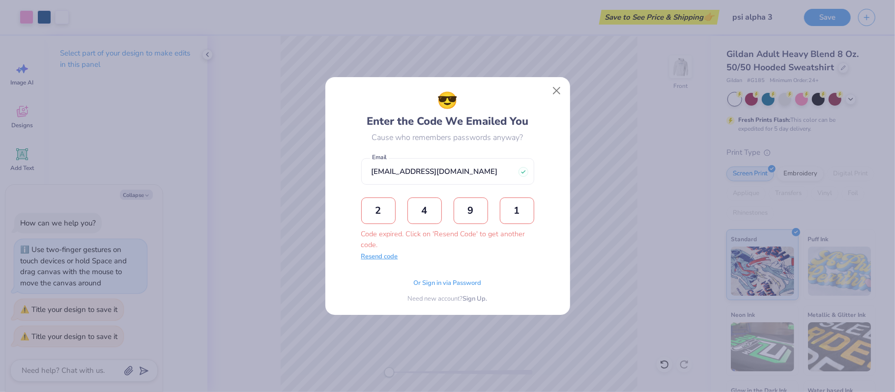
click at [389, 262] on div "Resend code" at bounding box center [379, 259] width 37 height 10
click at [376, 259] on button "Resend code" at bounding box center [379, 257] width 37 height 10
click at [374, 204] on input "text" at bounding box center [378, 211] width 34 height 27
click at [368, 220] on input "text" at bounding box center [378, 211] width 34 height 27
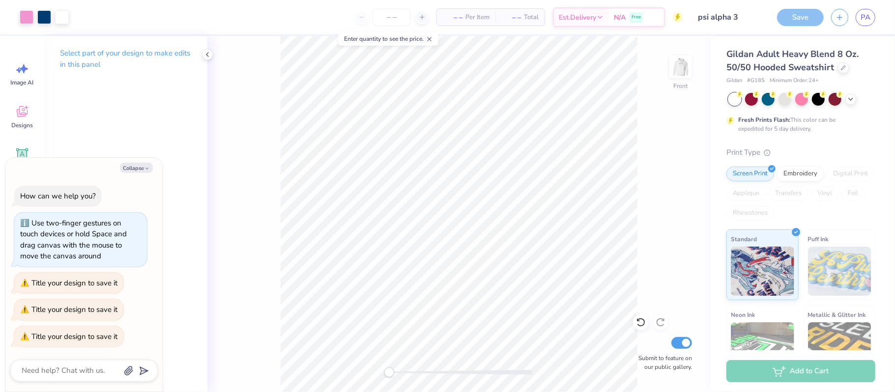
click at [790, 16] on div "Save" at bounding box center [800, 17] width 47 height 17
click at [794, 12] on div "Save" at bounding box center [800, 17] width 47 height 17
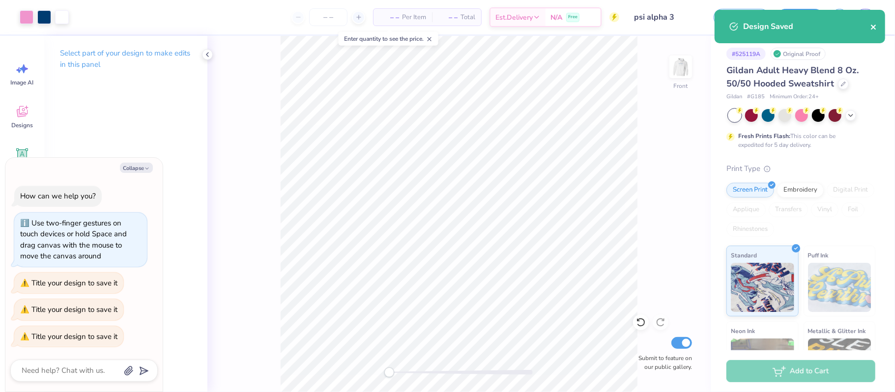
click at [870, 30] on icon "close" at bounding box center [873, 27] width 7 height 8
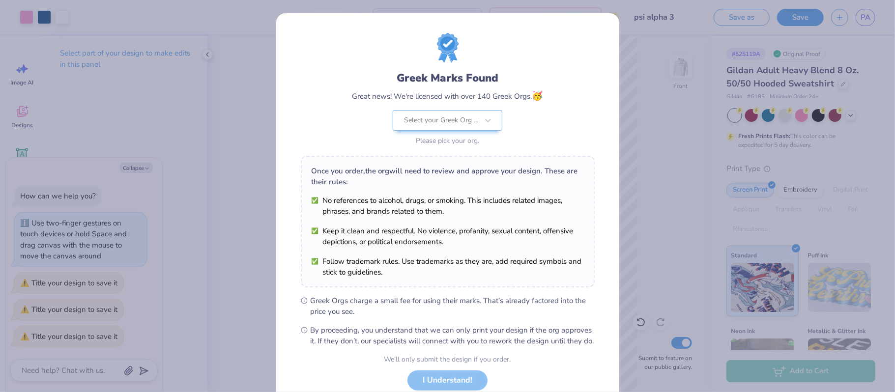
scroll to position [68, 0]
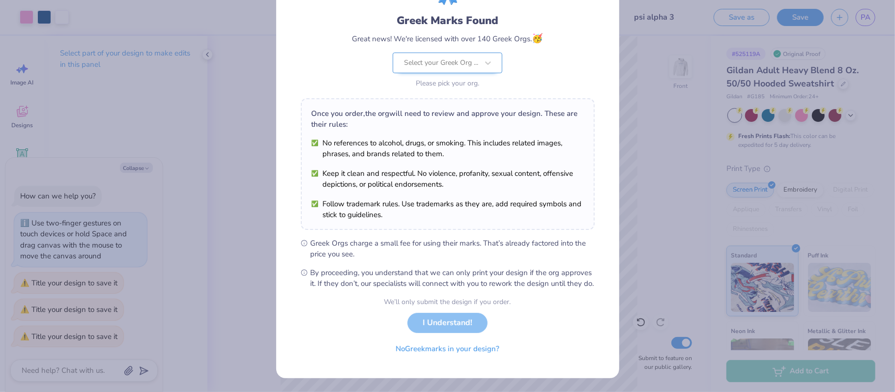
click at [441, 56] on div at bounding box center [441, 62] width 74 height 13
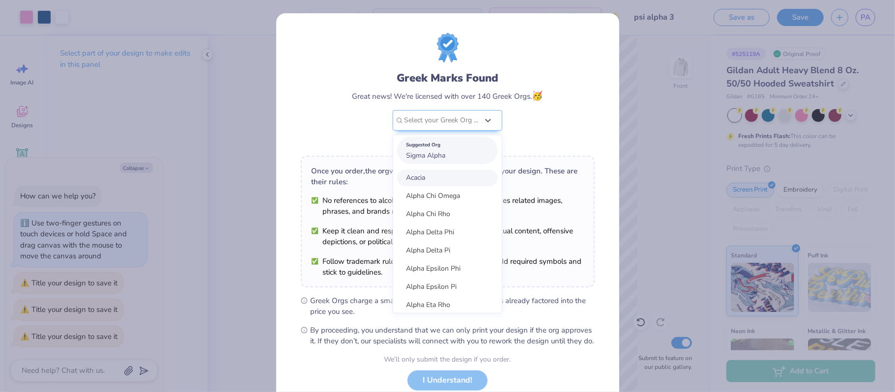
click at [418, 137] on div "Suggested Org Sigma Alpha" at bounding box center [447, 151] width 101 height 28
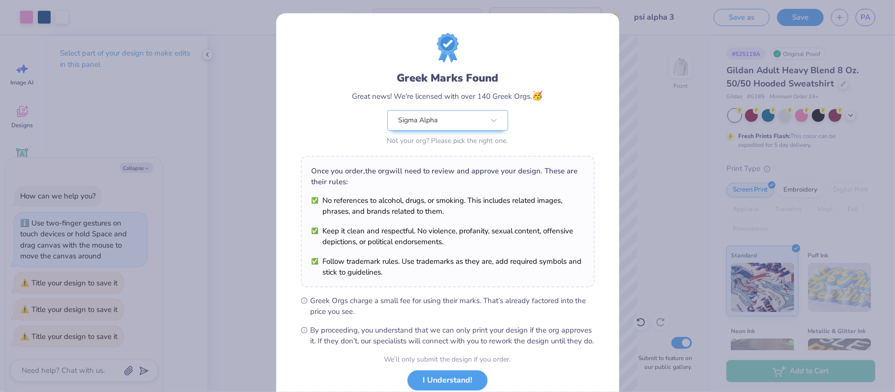
scroll to position [68, 0]
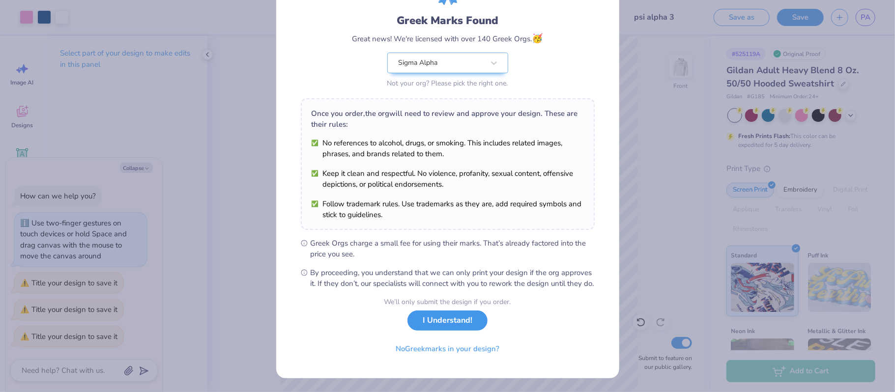
click at [427, 323] on button "I Understand!" at bounding box center [447, 320] width 80 height 20
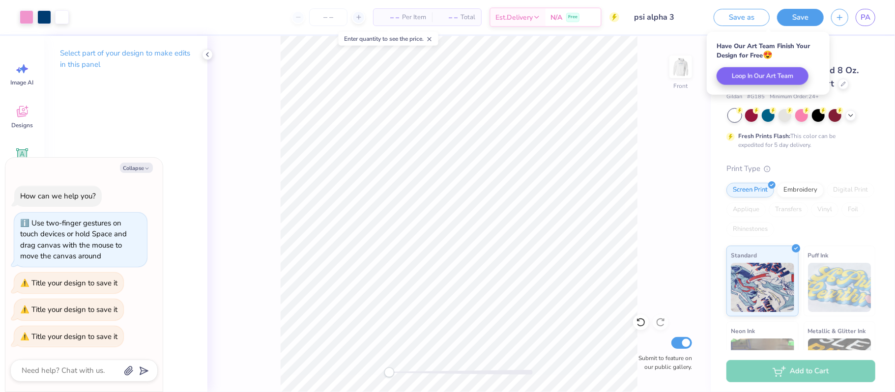
scroll to position [0, 0]
